Goal: Information Seeking & Learning: Learn about a topic

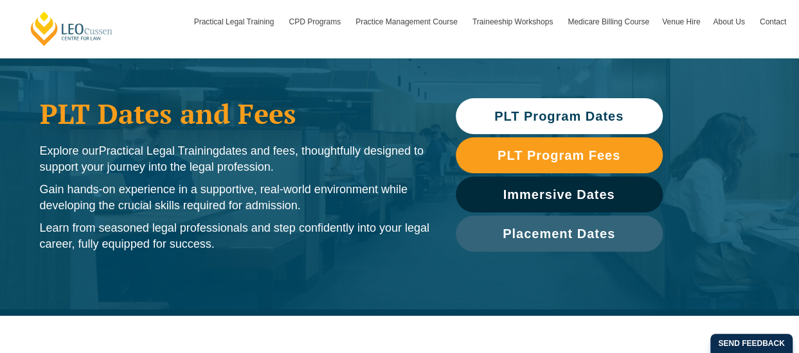
click at [591, 105] on link "PLT Program Dates" at bounding box center [558, 116] width 207 height 36
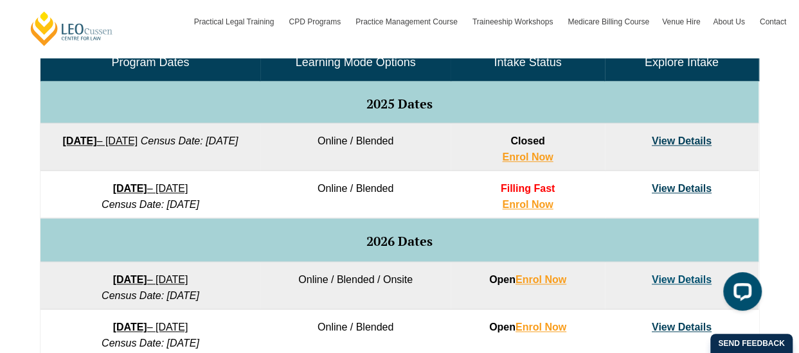
scroll to position [649, 0]
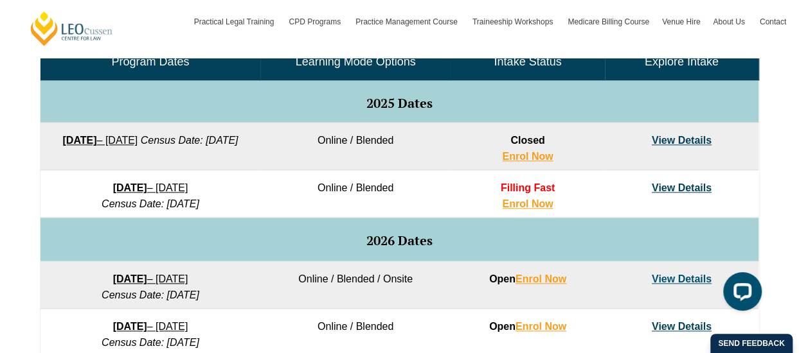
click at [676, 177] on td "View Details" at bounding box center [682, 194] width 154 height 48
click at [678, 188] on link "View Details" at bounding box center [681, 187] width 60 height 11
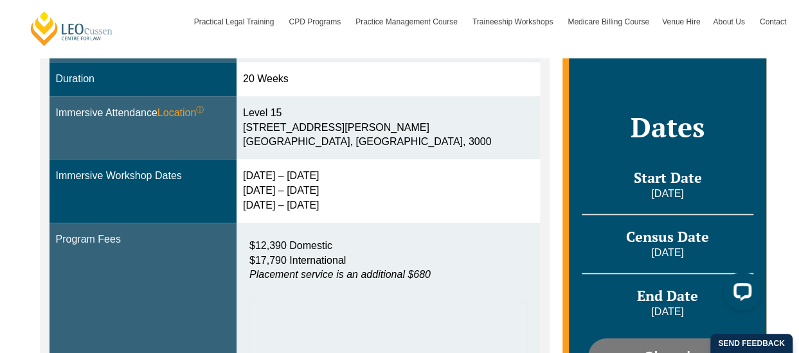
scroll to position [421, 0]
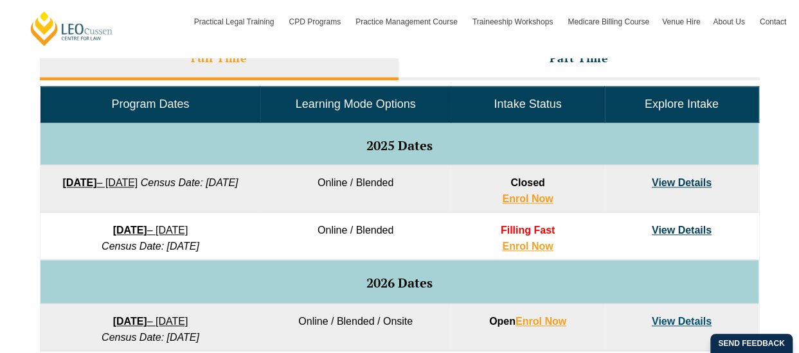
scroll to position [649, 0]
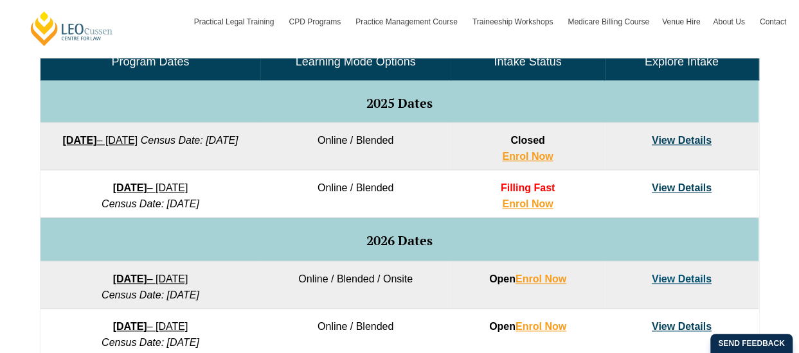
drag, startPoint x: 0, startPoint y: 0, endPoint x: 606, endPoint y: -71, distance: 610.0
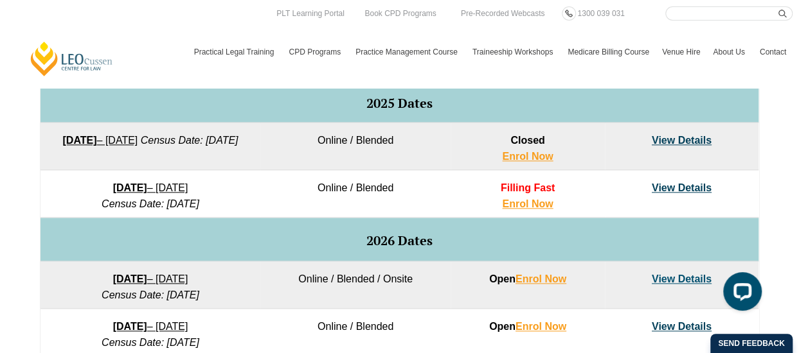
scroll to position [0, 0]
